Goal: Check status

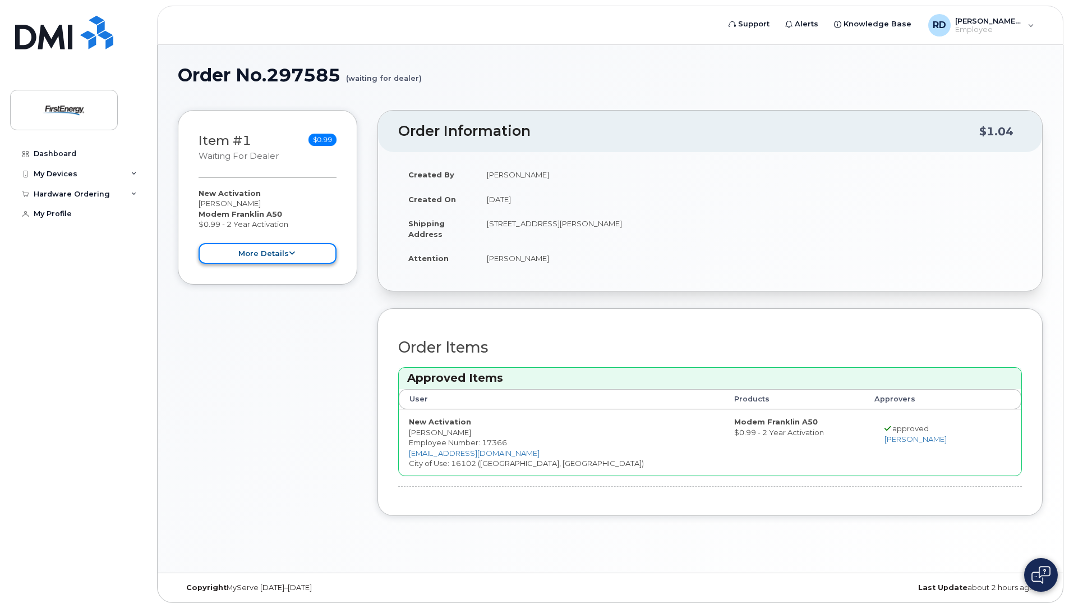
click at [296, 252] on button "more details" at bounding box center [268, 253] width 138 height 21
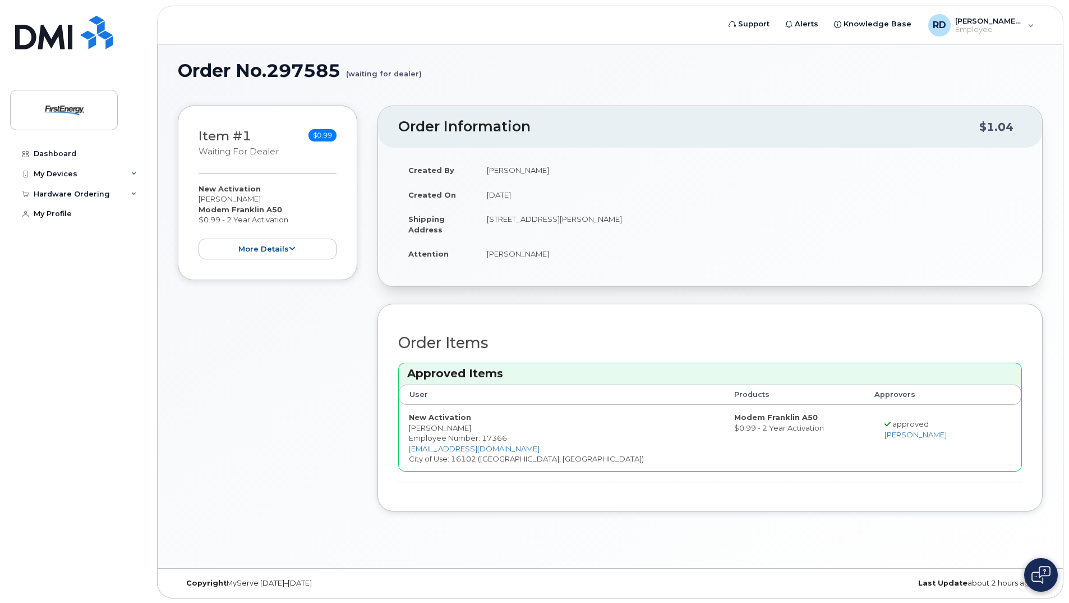
scroll to position [6, 0]
